Goal: Information Seeking & Learning: Find contact information

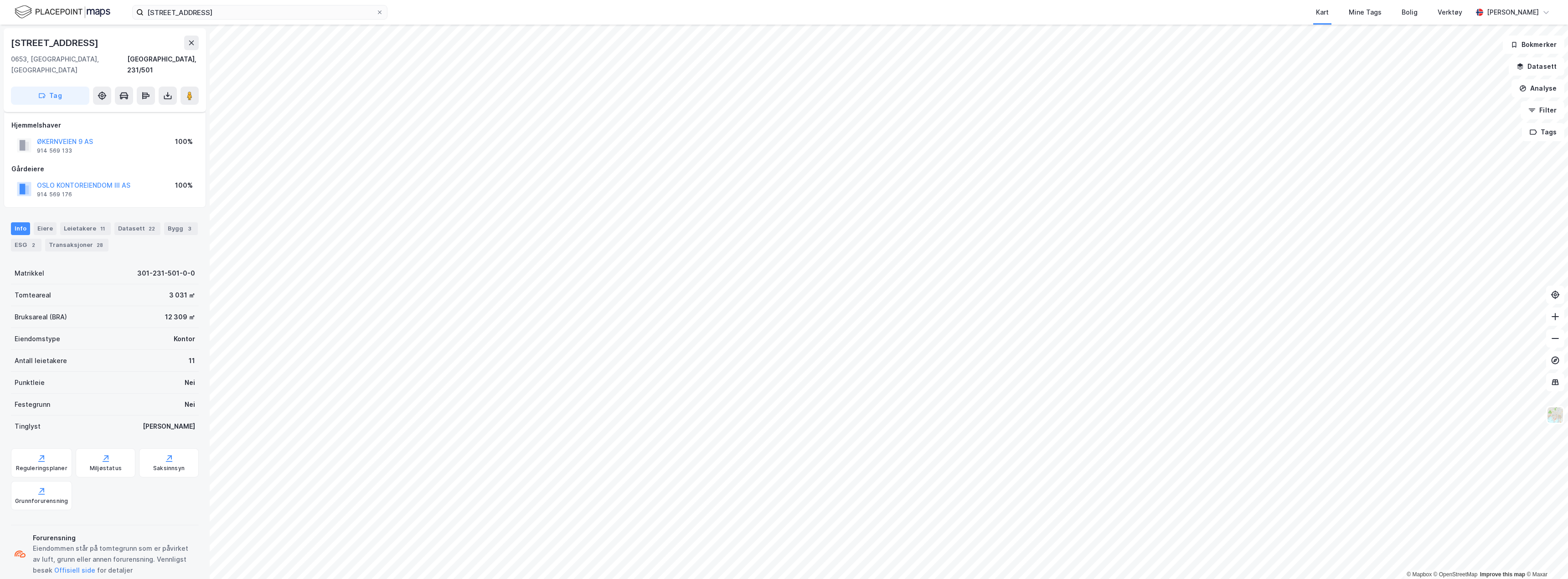
scroll to position [8, 0]
click at [188, 37] on icon at bounding box center [192, 39] width 7 height 7
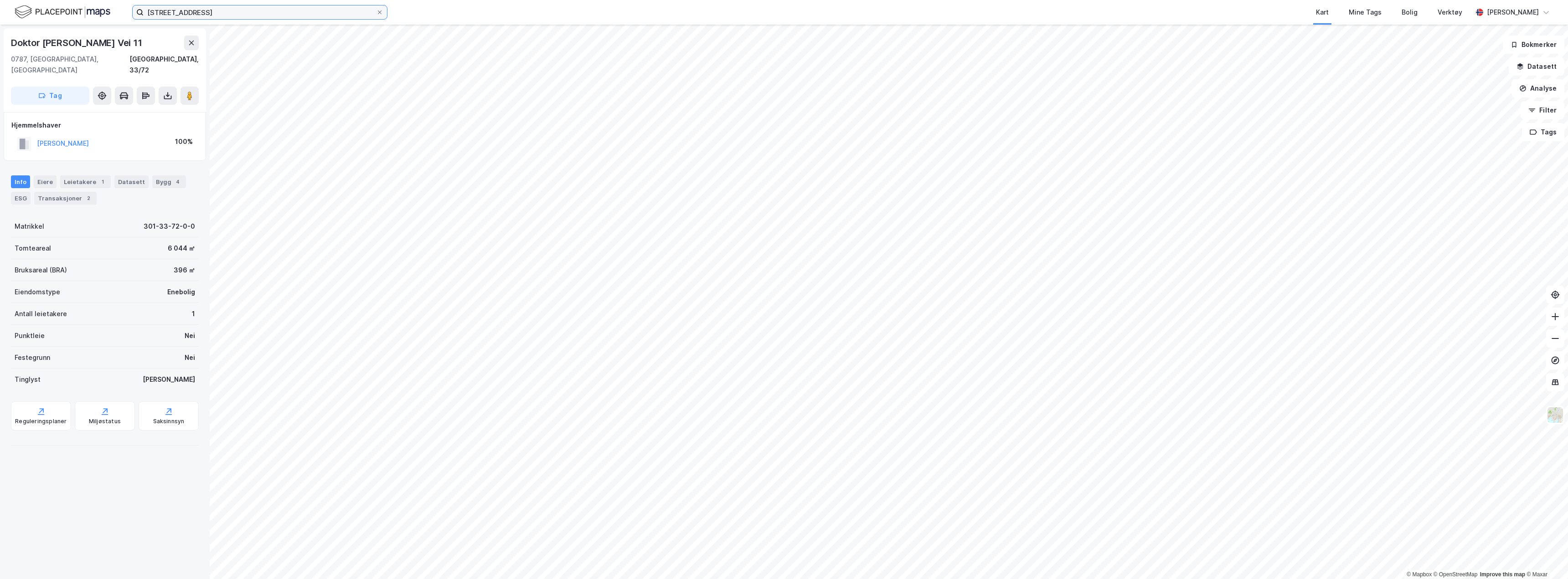
click at [205, 10] on input "[STREET_ADDRESS]" at bounding box center [260, 12] width 233 height 13
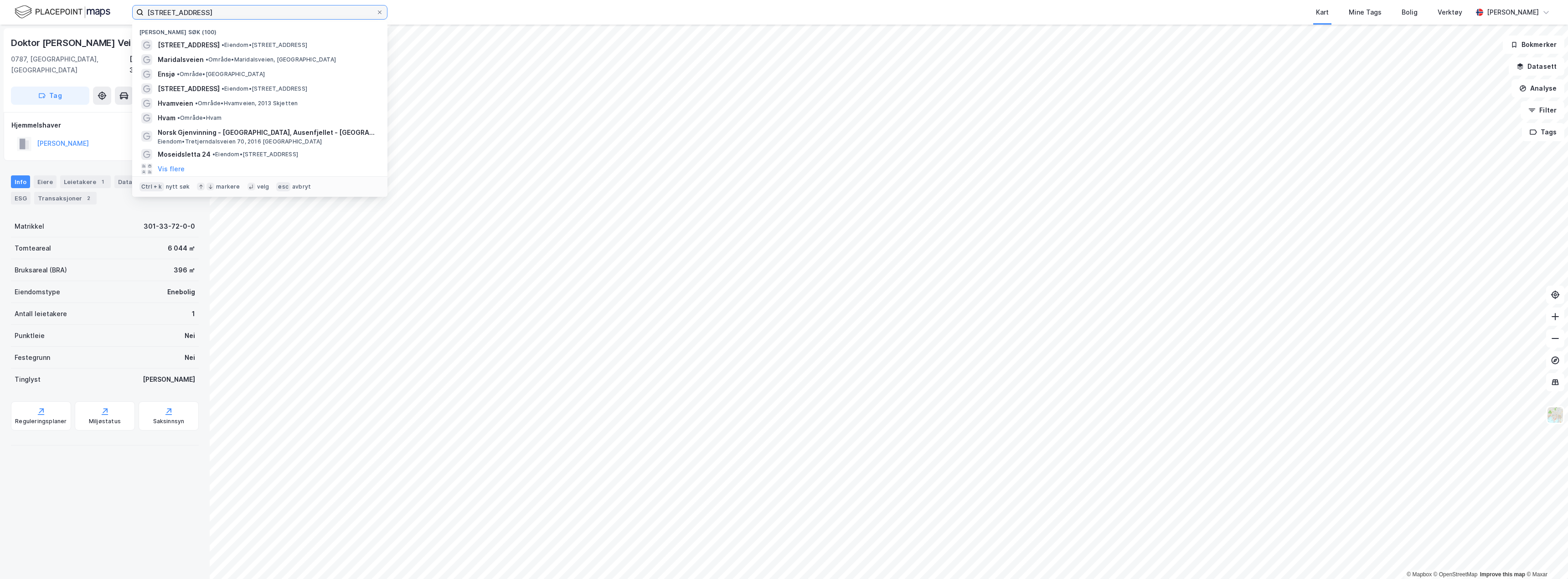
click at [205, 10] on input "[STREET_ADDRESS]" at bounding box center [260, 12] width 233 height 13
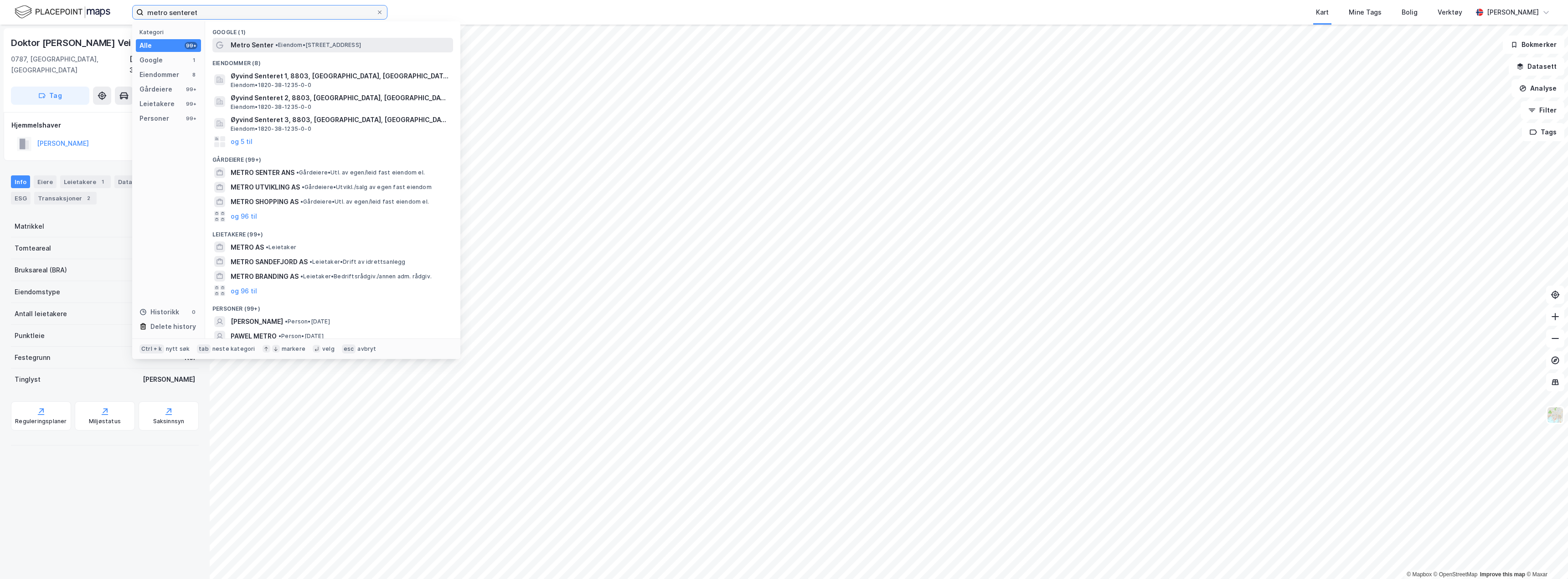
type input "metro senteret"
click at [292, 42] on span "• Eiendom • Bibliotekgata 30, 1473 Lørenskog" at bounding box center [318, 45] width 86 height 7
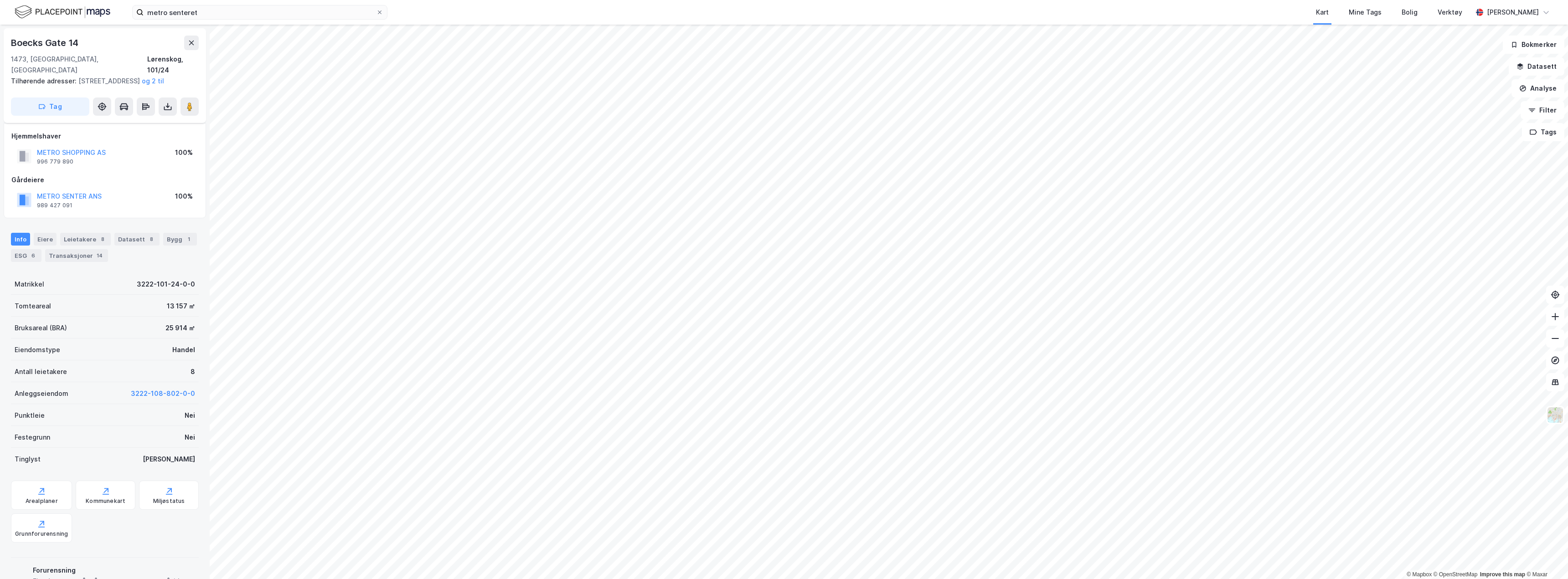
scroll to position [8, 0]
click at [0, 0] on button "METRO SHOPPING AS" at bounding box center [0, 0] width 0 height 0
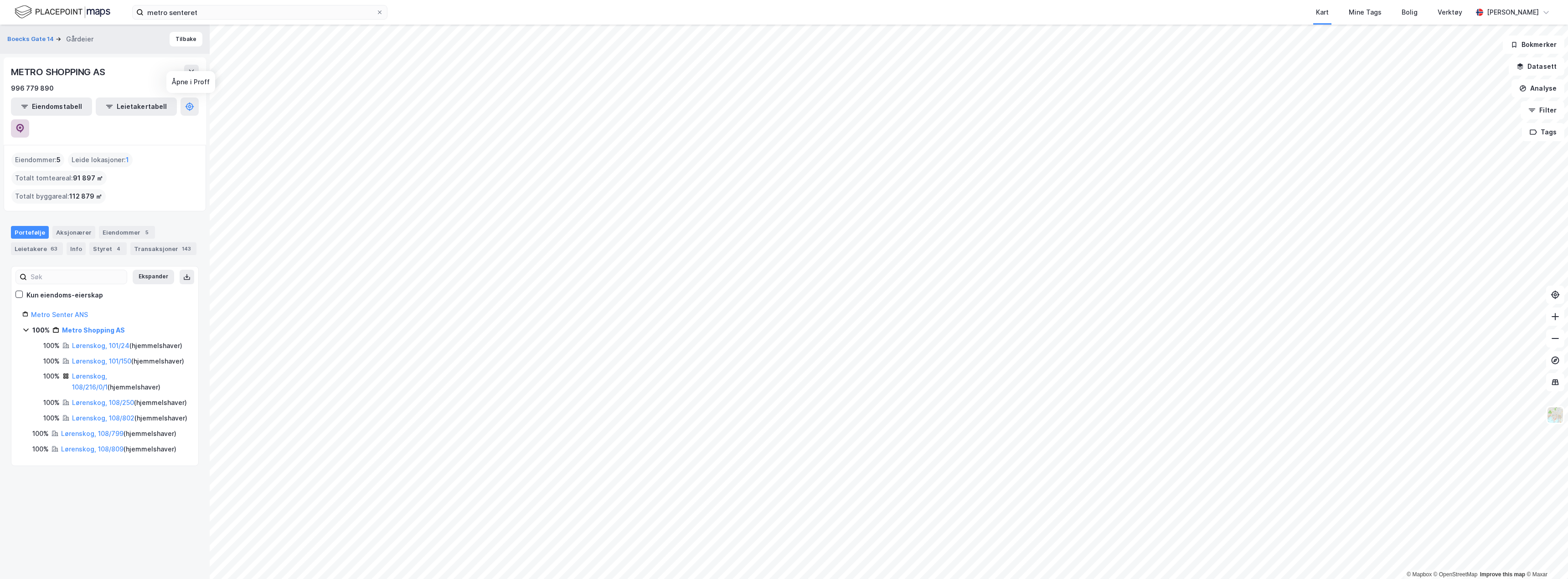
click at [29, 119] on button at bounding box center [20, 128] width 18 height 18
